Goal: Communication & Community: Ask a question

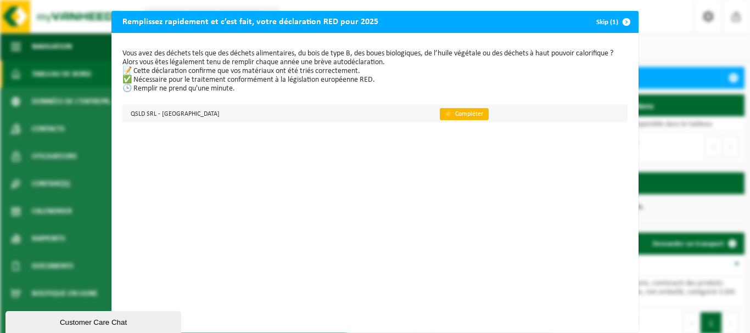
click at [440, 112] on link "👉 Compléter" at bounding box center [464, 114] width 49 height 12
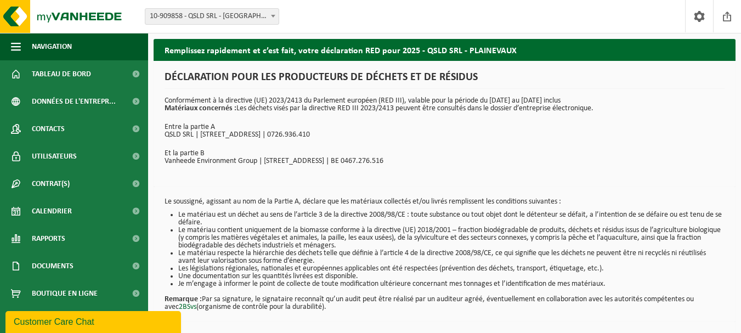
scroll to position [44, 0]
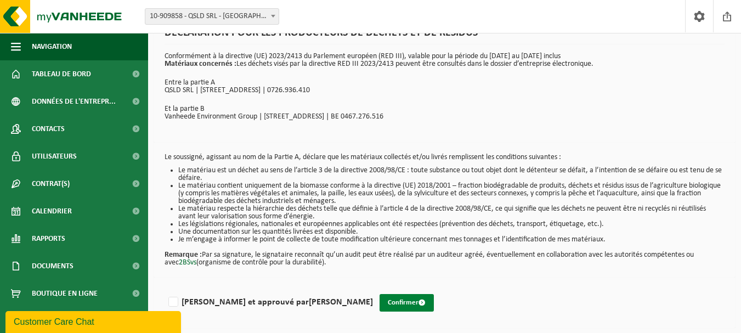
click at [380, 304] on button "Confirmer" at bounding box center [407, 303] width 54 height 18
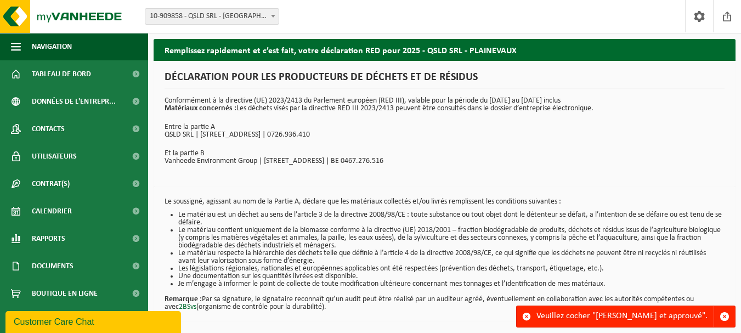
scroll to position [44, 0]
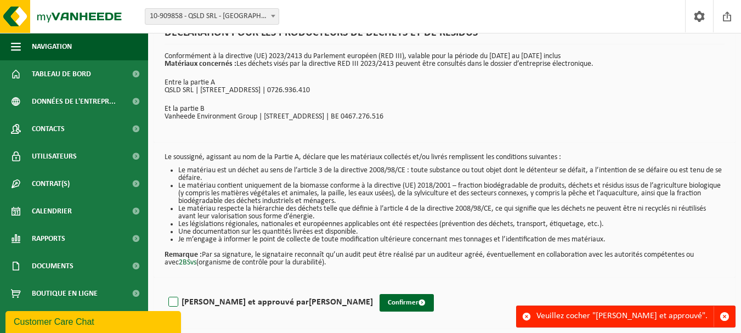
click at [172, 301] on label "[PERSON_NAME] et approuvé par [PERSON_NAME]" at bounding box center [269, 302] width 207 height 16
click at [373, 289] on input "[PERSON_NAME] et approuvé par [PERSON_NAME]" at bounding box center [373, 288] width 1 height 1
checkbox input "true"
click at [380, 305] on button "Confirmer" at bounding box center [407, 303] width 54 height 18
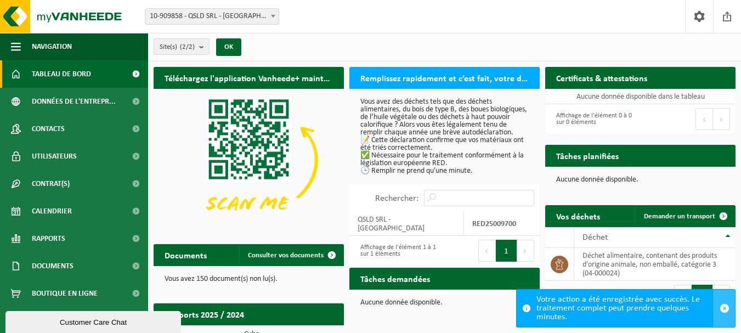
click at [724, 308] on span "button" at bounding box center [725, 308] width 10 height 10
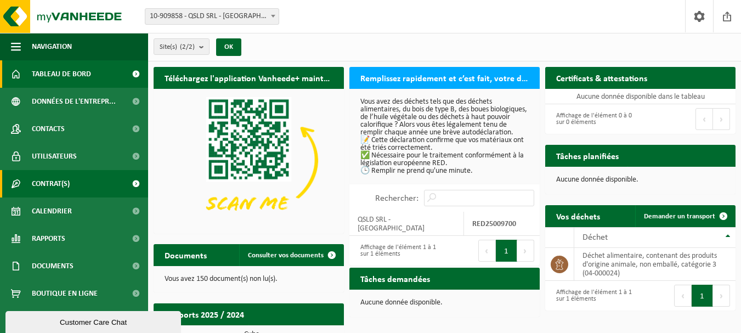
click at [86, 183] on link "Contrat(s)" at bounding box center [74, 183] width 148 height 27
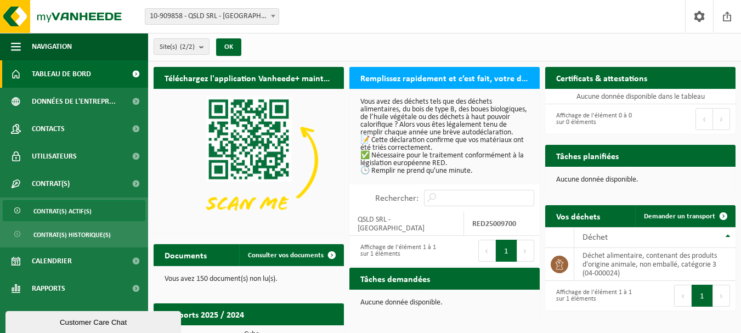
click at [86, 211] on span "Contrat(s) actif(s)" at bounding box center [62, 211] width 58 height 21
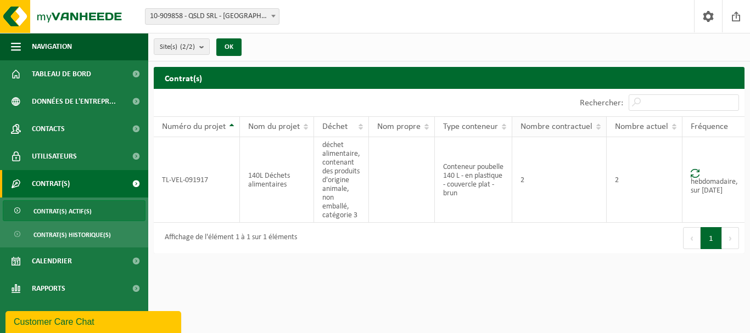
click at [598, 125] on th "Nombre contractuel" at bounding box center [559, 126] width 94 height 21
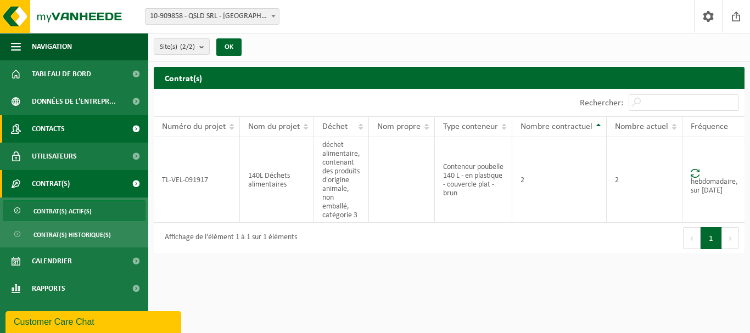
click at [62, 127] on span "Contacts" at bounding box center [48, 128] width 33 height 27
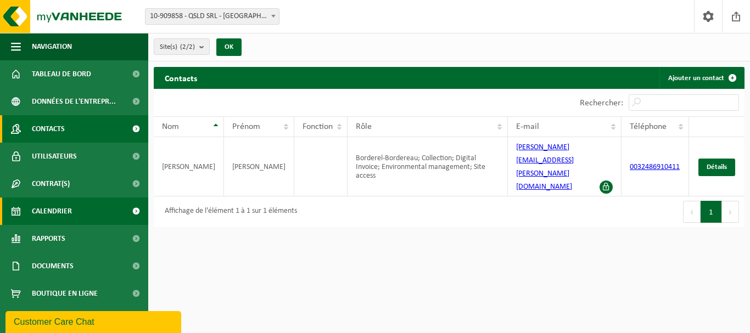
scroll to position [2, 0]
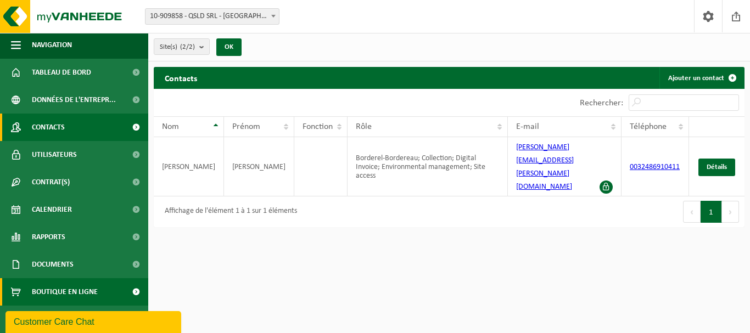
click at [80, 295] on span "Boutique en ligne" at bounding box center [65, 291] width 66 height 27
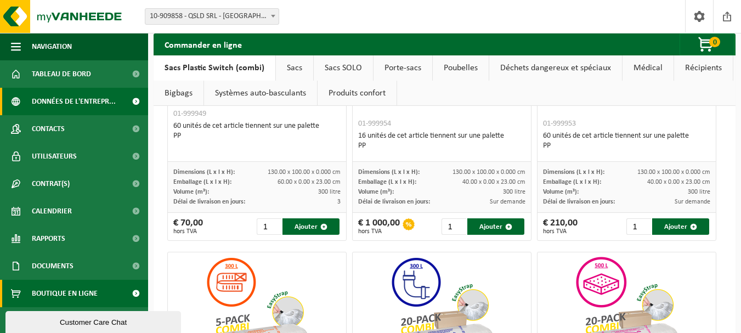
click at [75, 104] on span "Données de l'entrepr..." at bounding box center [74, 101] width 84 height 27
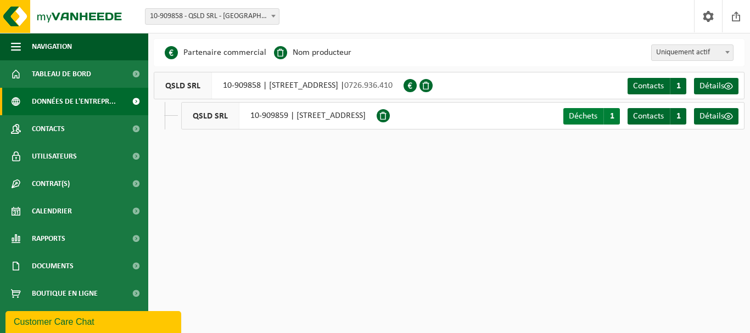
click at [587, 115] on span "Déchets" at bounding box center [582, 116] width 29 height 9
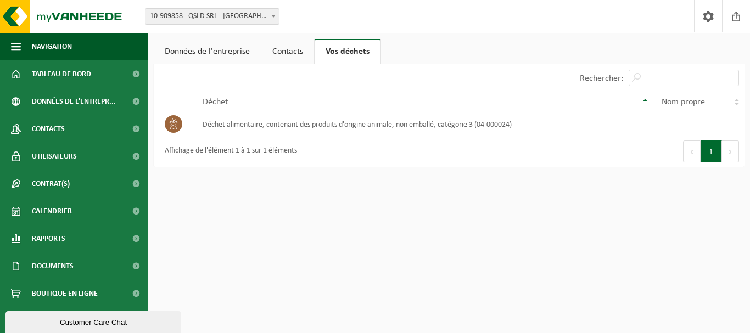
click at [285, 54] on link "Contacts" at bounding box center [287, 51] width 53 height 25
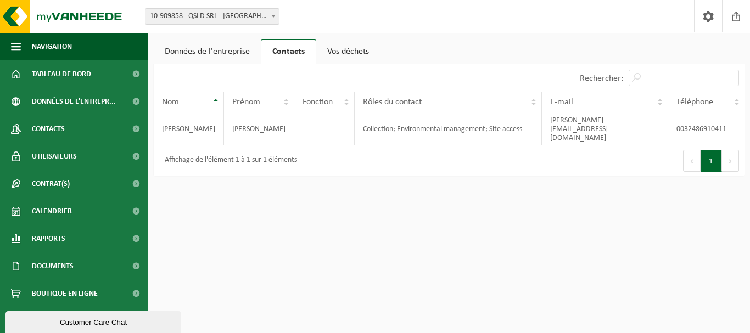
click at [207, 53] on link "Données de l'entreprise" at bounding box center [207, 51] width 107 height 25
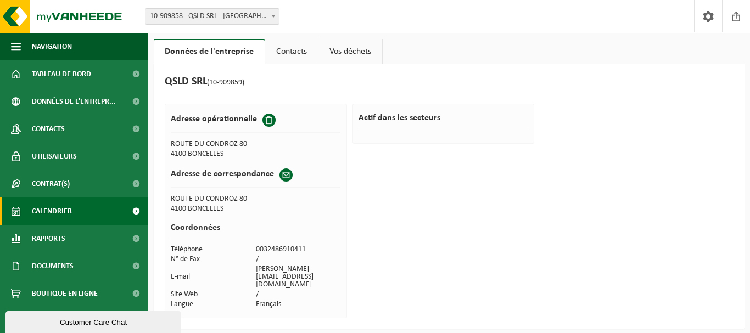
scroll to position [2, 0]
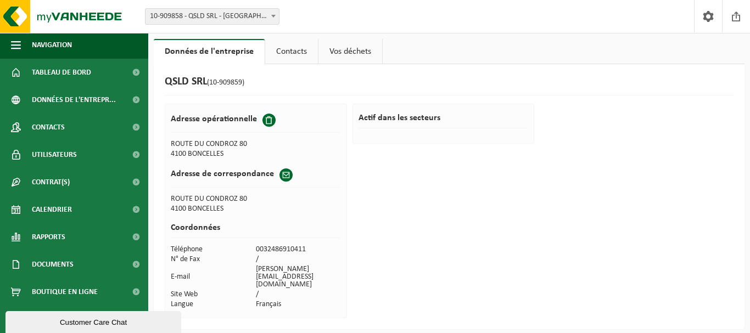
click at [62, 320] on div "Customer Care Chat" at bounding box center [93, 322] width 159 height 8
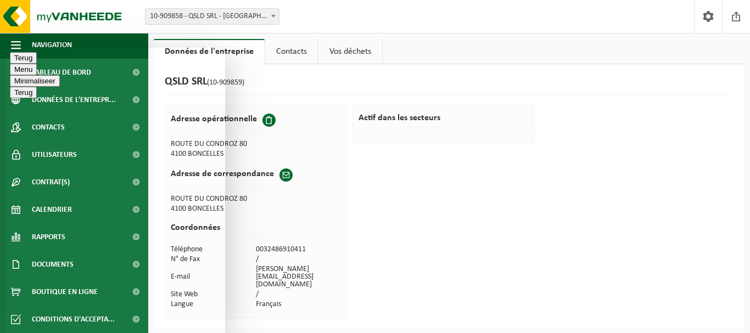
type textarea "bonjour"
type textarea "y a t il quelqu'un qui sait me repondre;..en francais?"
type textarea "Je voudrais simplement réduire mon nombre de container-poubelle de 2 à 1. En ef…"
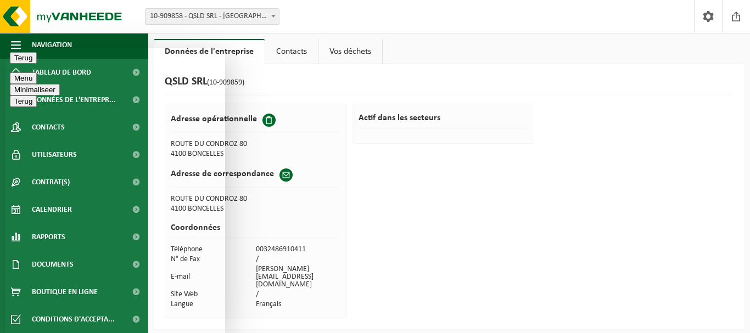
click at [37, 72] on button "Menu" at bounding box center [23, 78] width 27 height 12
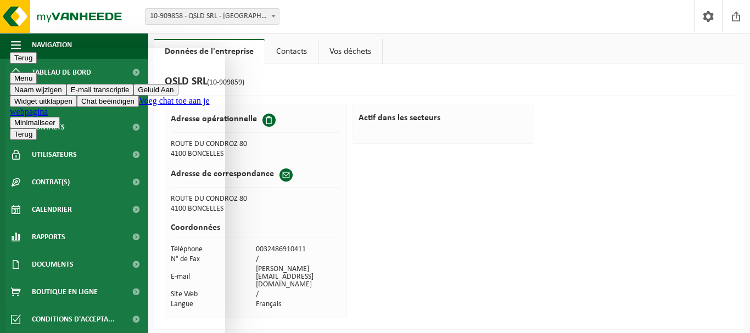
click at [37, 72] on button "Menu" at bounding box center [23, 78] width 27 height 12
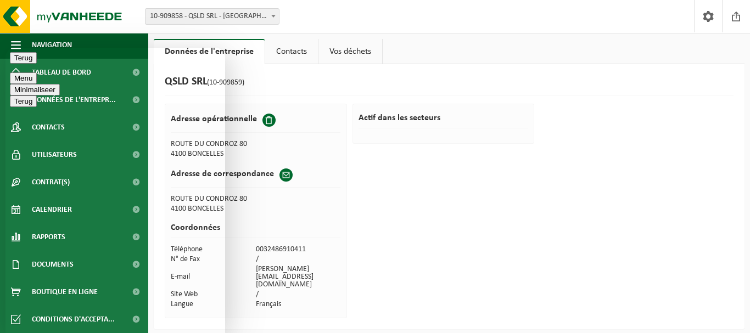
click at [320, 99] on div "QSLD SRL (10-909859) Adresse opérationnelle ROUTE DU CONDROZ 80 4100 BONCELLES …" at bounding box center [449, 196] width 590 height 265
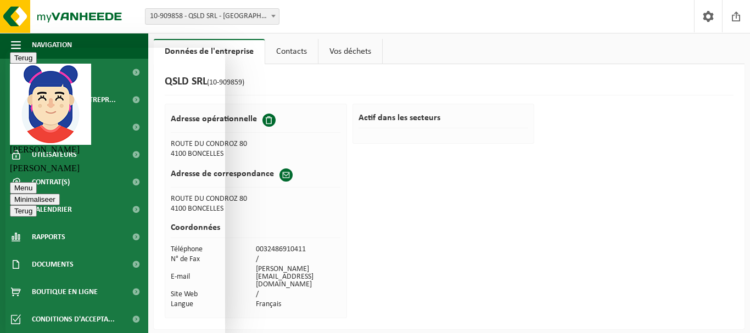
scroll to position [81, 0]
